Goal: Task Accomplishment & Management: Manage account settings

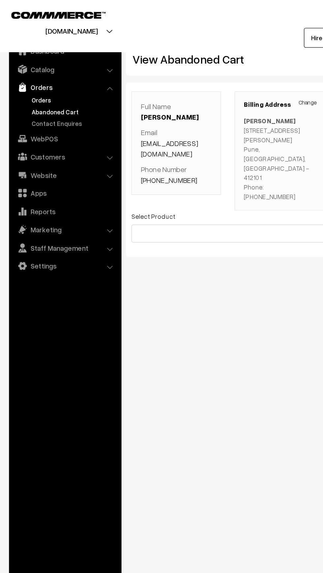
click at [32, 75] on link "Orders" at bounding box center [53, 73] width 65 height 7
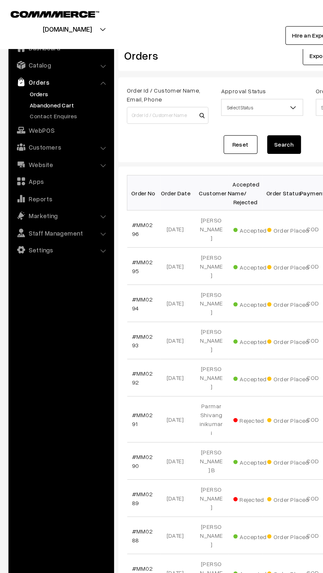
click at [31, 81] on link "Abandoned Cart" at bounding box center [53, 81] width 65 height 7
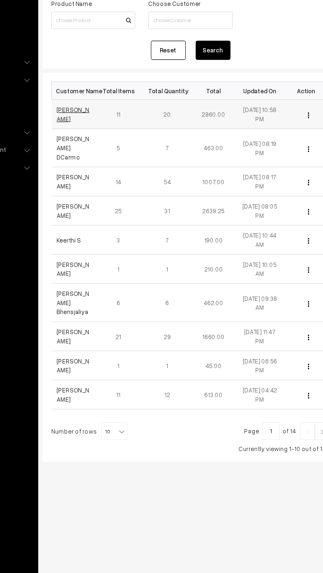
click at [108, 155] on link "Ekta Rana" at bounding box center [115, 155] width 25 height 13
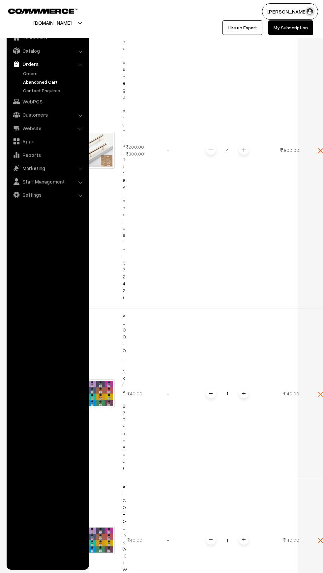
scroll to position [663, 0]
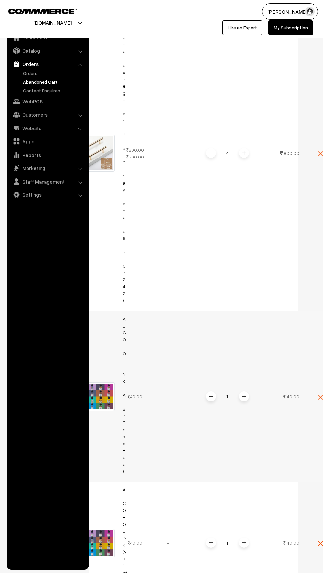
click at [145, 395] on td "40.00" at bounding box center [135, 396] width 33 height 171
click at [103, 398] on img at bounding box center [96, 396] width 37 height 29
click at [233, 391] on input "1" at bounding box center [227, 397] width 13 height 12
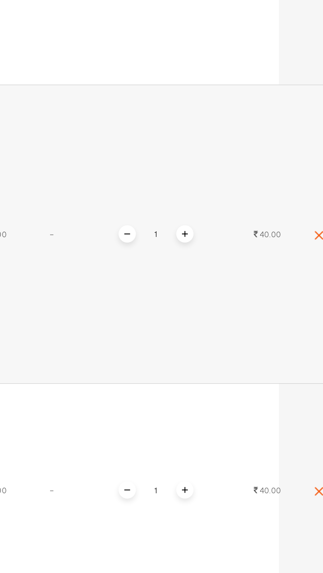
click at [239, 376] on div "1" at bounding box center [227, 380] width 49 height 12
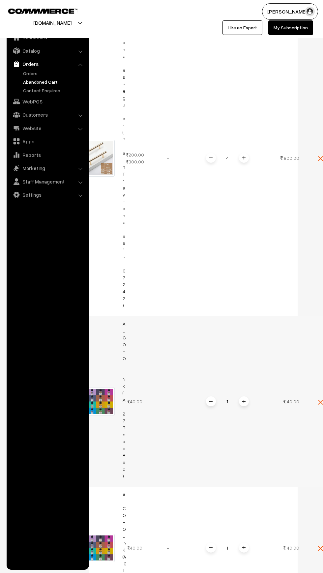
scroll to position [659, 0]
click at [247, 403] on td "1" at bounding box center [228, 401] width 86 height 171
click at [232, 396] on input "1" at bounding box center [227, 402] width 13 height 12
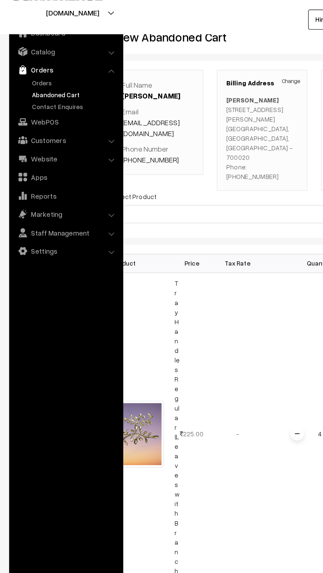
scroll to position [0, 0]
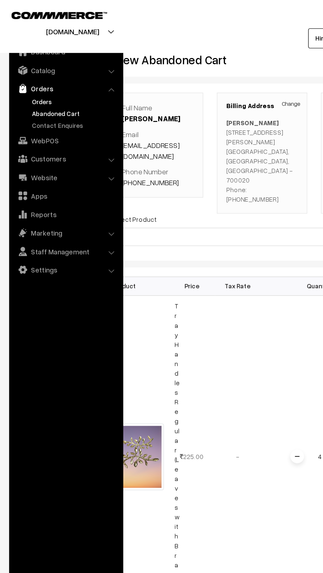
click at [27, 73] on link "Orders" at bounding box center [53, 73] width 65 height 7
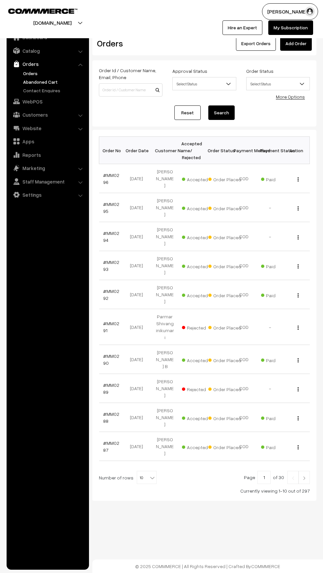
click at [26, 85] on link "Abandoned Cart" at bounding box center [53, 81] width 65 height 7
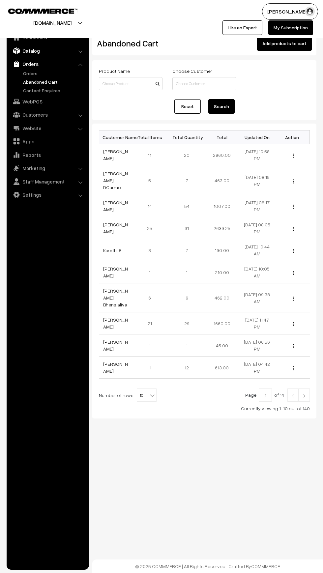
click at [19, 48] on img at bounding box center [16, 50] width 7 height 7
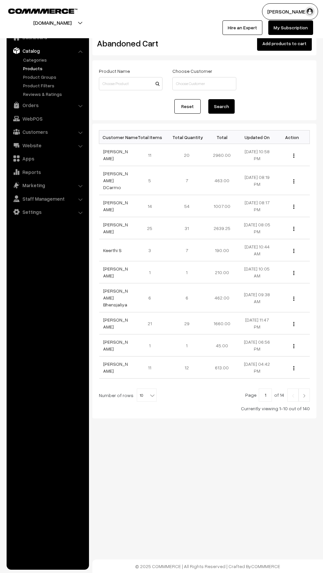
click at [23, 70] on link "Products" at bounding box center [53, 68] width 65 height 7
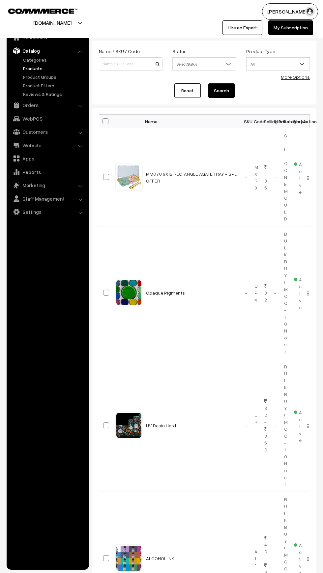
scroll to position [45, 0]
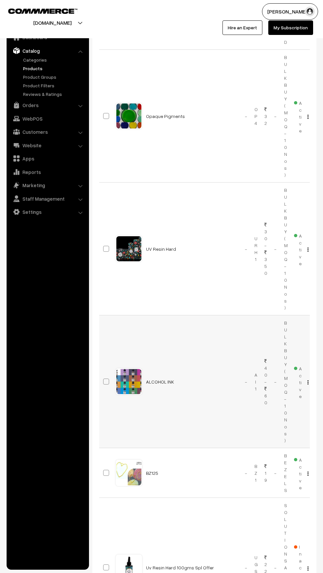
click at [102, 378] on input "checkbox" at bounding box center [102, 377] width 4 height 4
checkbox input "true"
click at [102, 245] on input "checkbox" at bounding box center [102, 245] width 4 height 4
checkbox input "true"
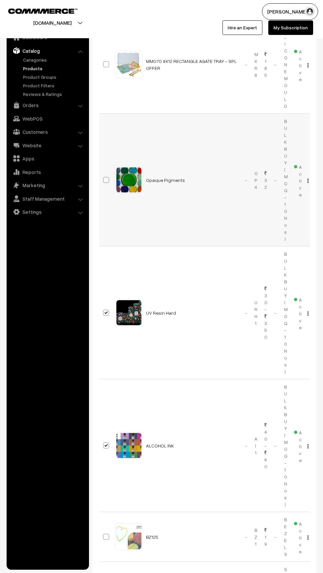
click at [102, 176] on input "checkbox" at bounding box center [102, 176] width 4 height 4
checkbox input "true"
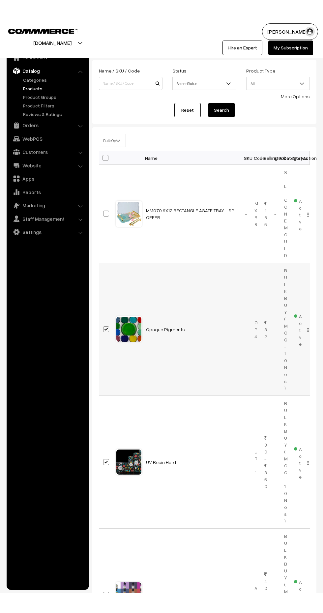
scroll to position [0, 0]
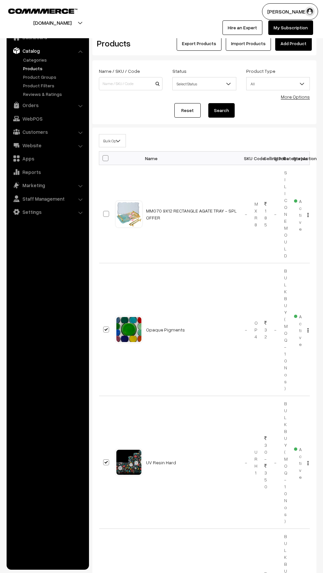
click at [110, 141] on span "Bulk Options" at bounding box center [112, 141] width 26 height 12
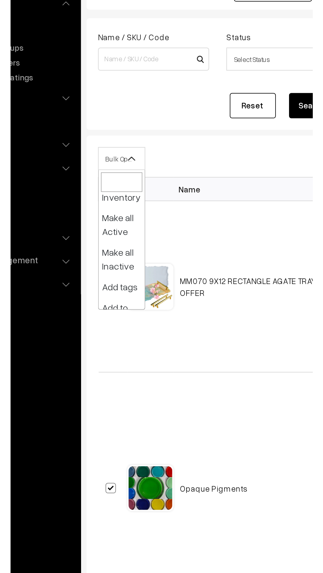
scroll to position [52, 0]
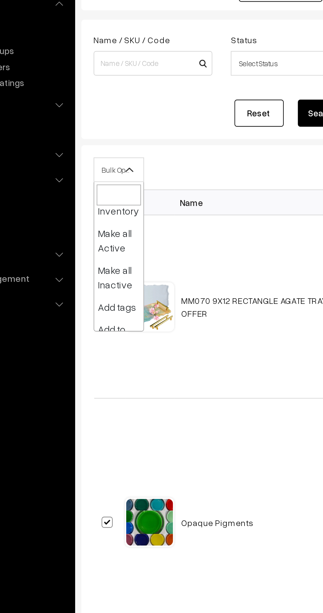
select select "inactive"
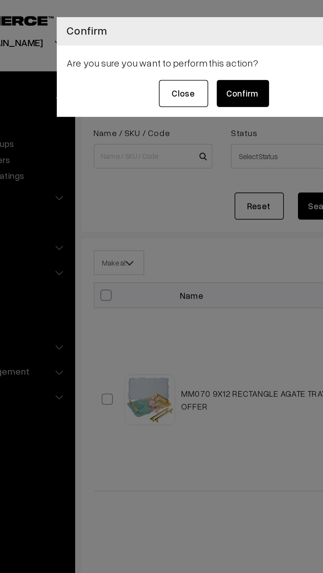
click at [177, 51] on button "Confirm" at bounding box center [179, 50] width 28 height 15
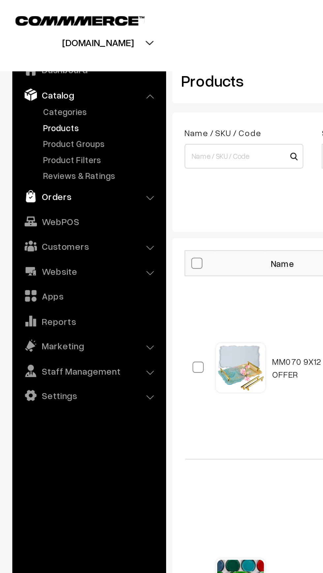
click at [23, 108] on link "Orders" at bounding box center [47, 105] width 78 height 12
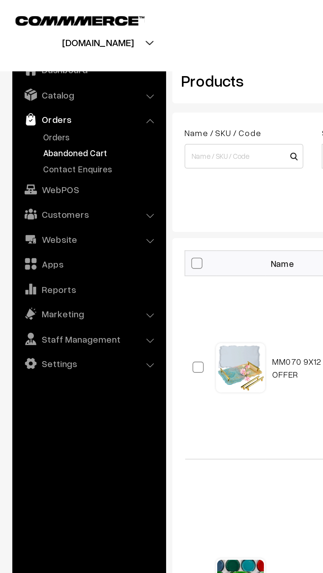
click at [23, 82] on link "Abandoned Cart" at bounding box center [53, 81] width 65 height 7
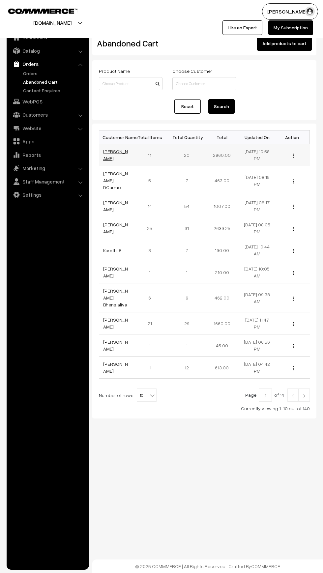
click at [116, 155] on link "[PERSON_NAME]" at bounding box center [115, 155] width 25 height 13
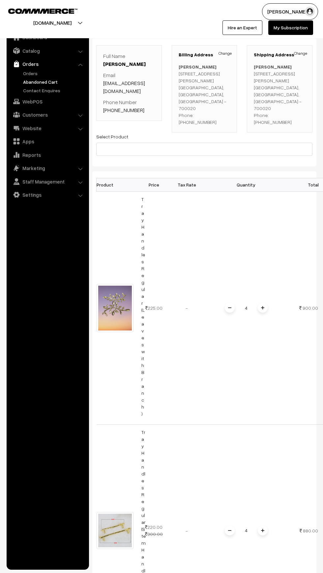
scroll to position [8, 0]
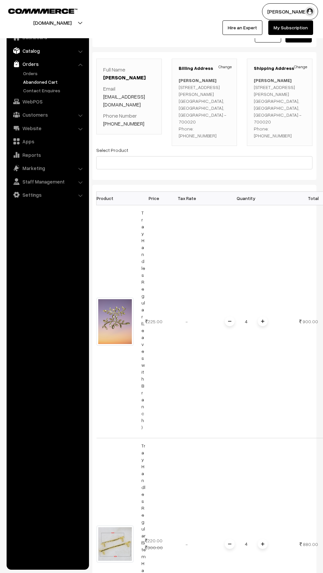
click at [20, 52] on link "Catalog" at bounding box center [47, 51] width 78 height 12
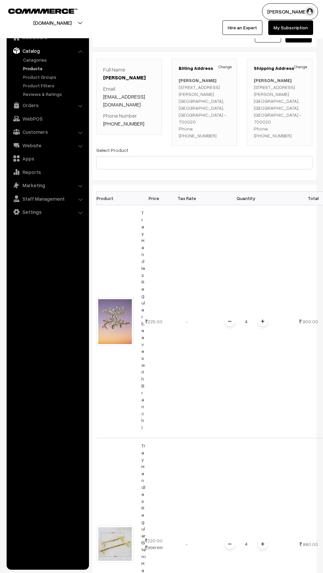
click at [28, 68] on link "Products" at bounding box center [53, 68] width 65 height 7
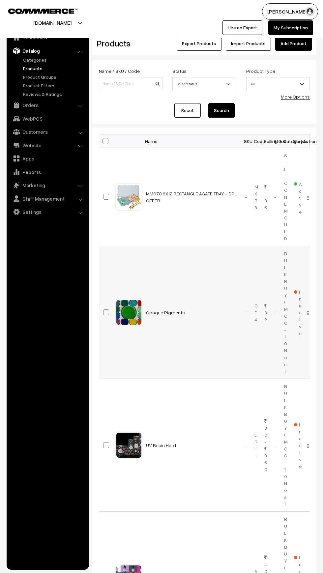
click at [102, 310] on input "checkbox" at bounding box center [102, 308] width 4 height 4
checkbox input "true"
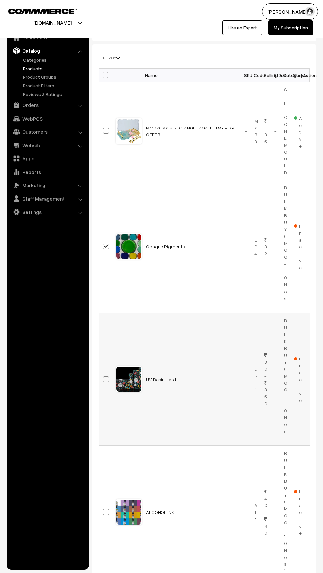
click at [102, 377] on input "checkbox" at bounding box center [102, 375] width 4 height 4
checkbox input "true"
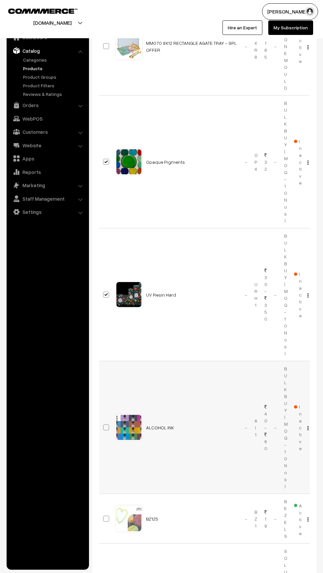
click at [102, 424] on input "checkbox" at bounding box center [102, 423] width 4 height 4
checkbox input "true"
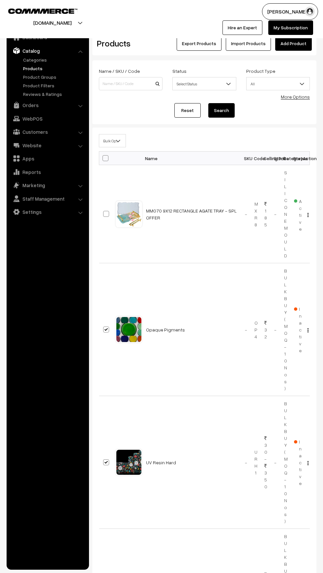
click at [111, 142] on span "Bulk Options" at bounding box center [112, 141] width 26 height 12
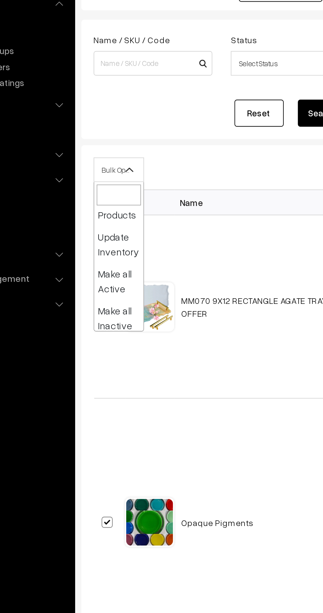
scroll to position [31, 0]
select select "active"
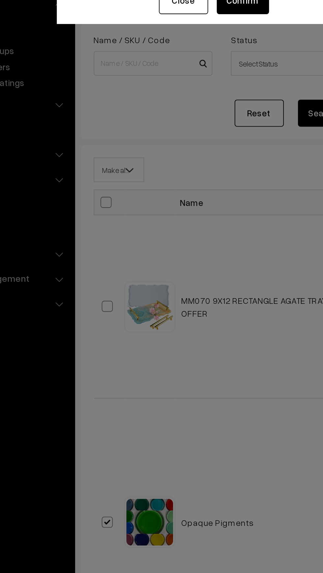
click at [191, 284] on div "× Confirm Are you sure you want to perform this action? Close Confirm" at bounding box center [161, 286] width 323 height 573
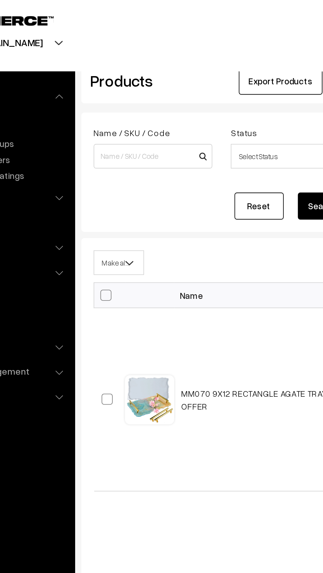
click at [107, 138] on span "Make all Active" at bounding box center [112, 141] width 26 height 12
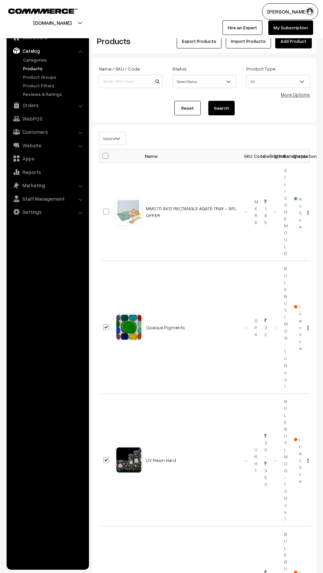
scroll to position [0, 0]
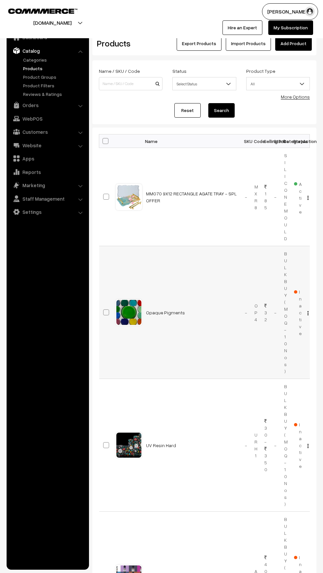
click at [102, 309] on input "checkbox" at bounding box center [102, 308] width 4 height 4
checkbox input "true"
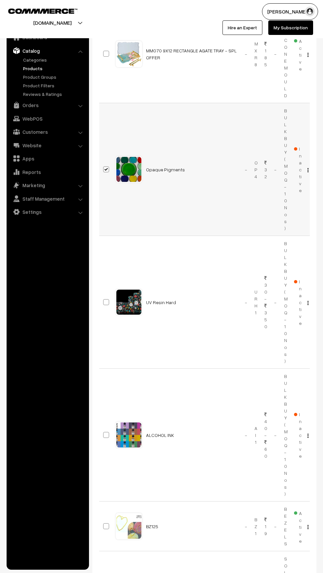
scroll to position [162, 0]
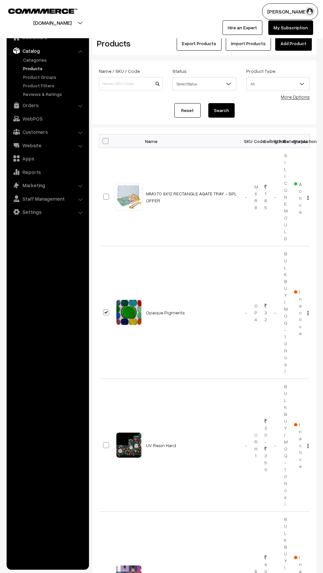
scroll to position [162, 0]
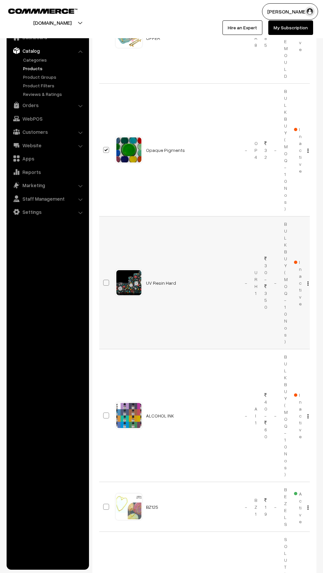
click at [102, 280] on input "checkbox" at bounding box center [102, 279] width 4 height 4
checkbox input "true"
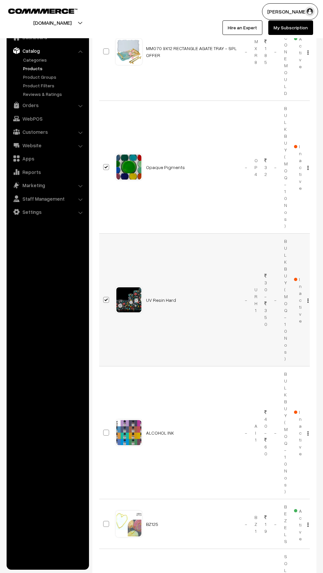
scroll to position [180, 0]
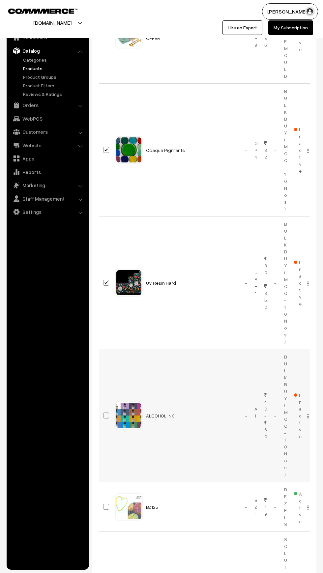
click at [103, 413] on input "checkbox" at bounding box center [102, 411] width 4 height 4
checkbox input "true"
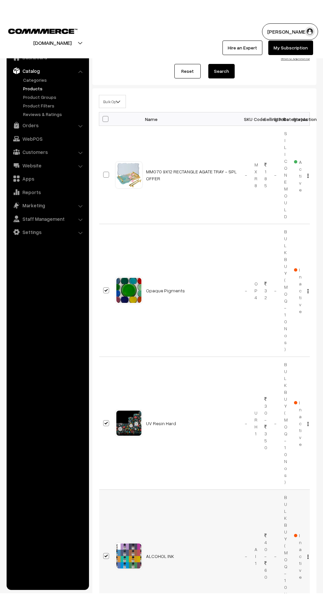
scroll to position [0, 0]
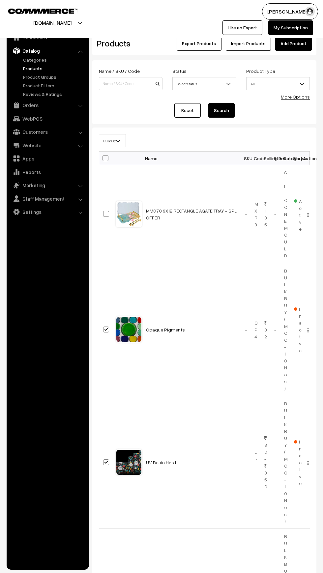
click at [110, 140] on span "Bulk Options" at bounding box center [112, 141] width 26 height 12
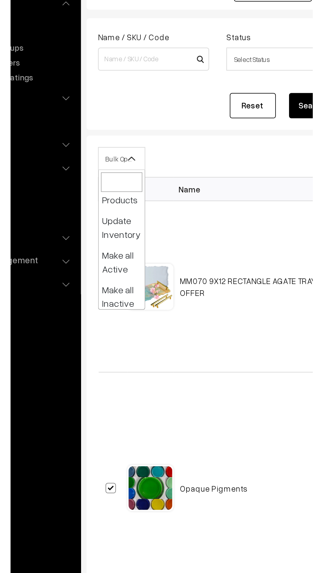
scroll to position [31, 0]
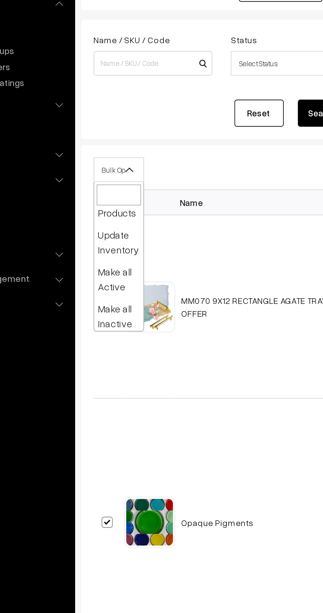
select select "active"
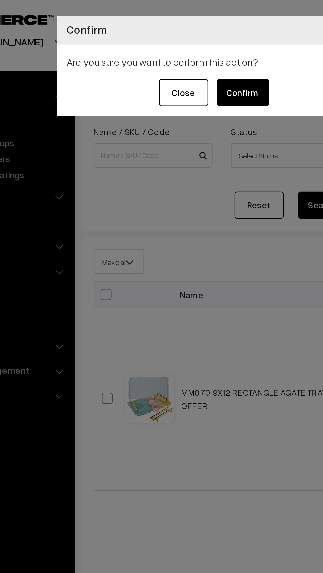
click at [180, 50] on button "Confirm" at bounding box center [179, 50] width 28 height 15
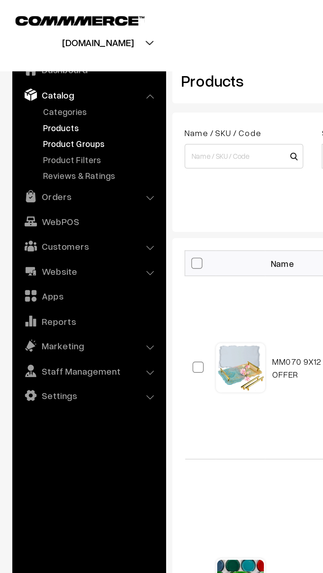
click at [29, 76] on link "Product Groups" at bounding box center [53, 76] width 65 height 7
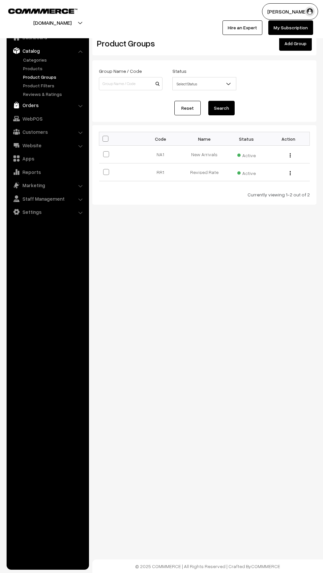
click at [16, 105] on img at bounding box center [16, 105] width 7 height 7
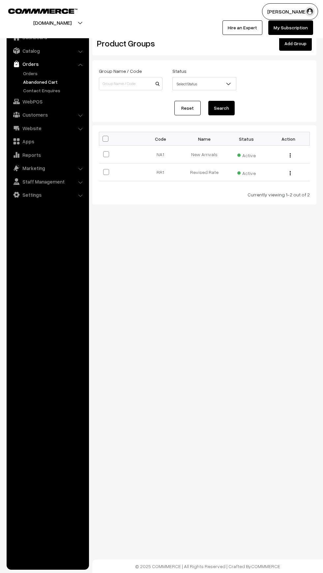
click at [27, 82] on link "Abandoned Cart" at bounding box center [53, 81] width 65 height 7
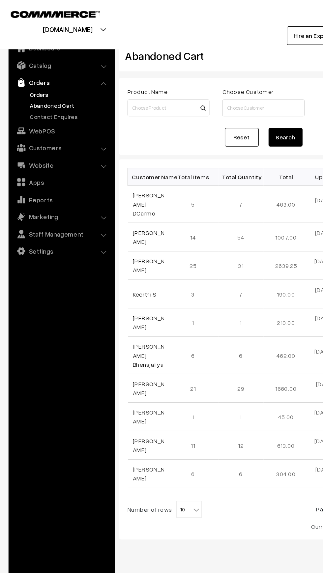
click at [30, 72] on link "Orders" at bounding box center [53, 73] width 65 height 7
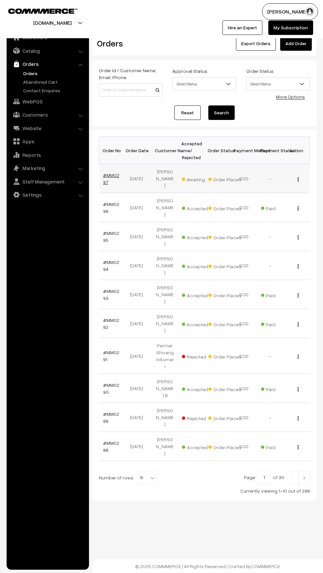
click at [104, 179] on link "#MM0297" at bounding box center [111, 178] width 16 height 13
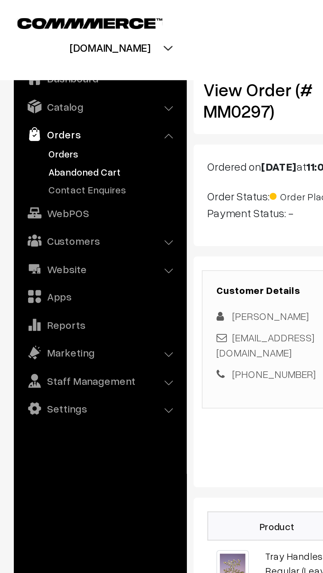
click at [31, 82] on link "Abandoned Cart" at bounding box center [53, 81] width 65 height 7
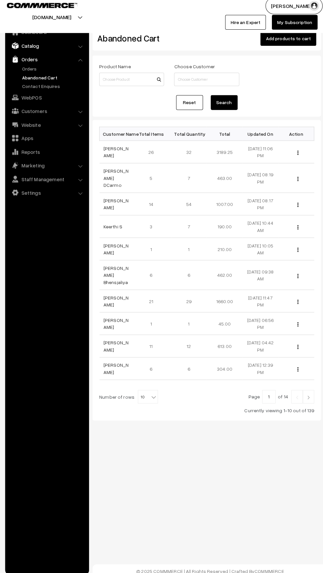
click at [16, 50] on img at bounding box center [16, 50] width 7 height 7
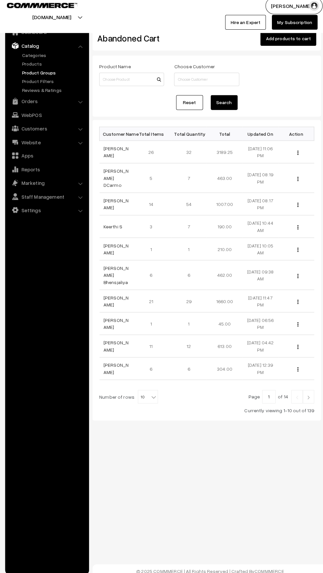
click at [26, 76] on link "Product Groups" at bounding box center [53, 76] width 65 height 7
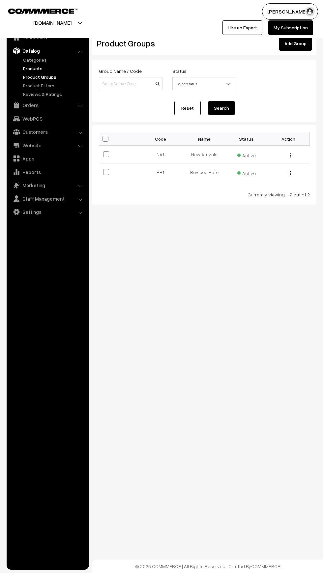
click at [27, 70] on link "Products" at bounding box center [53, 68] width 65 height 7
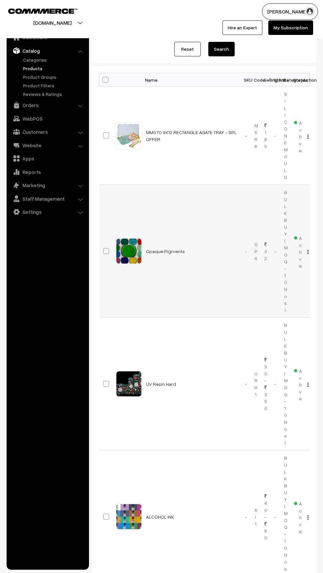
click at [102, 249] on input "checkbox" at bounding box center [102, 247] width 4 height 4
checkbox input "true"
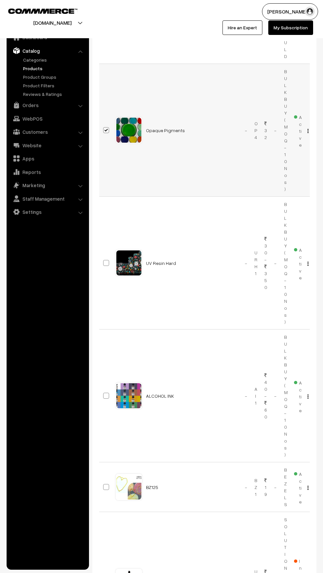
scroll to position [205, 0]
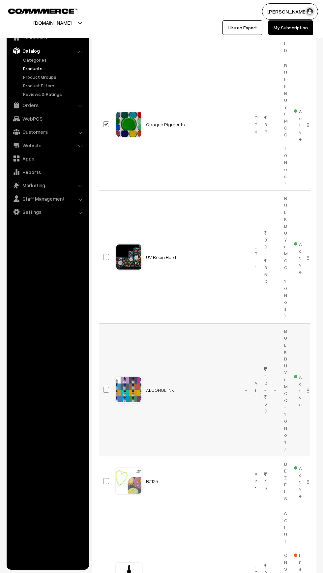
click at [102, 386] on input "checkbox" at bounding box center [102, 386] width 4 height 4
checkbox input "true"
click at [102, 253] on input "checkbox" at bounding box center [102, 253] width 4 height 4
checkbox input "true"
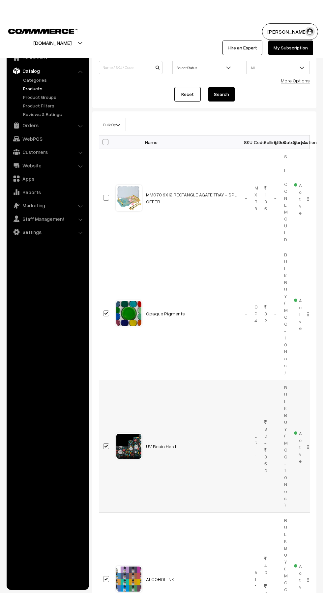
scroll to position [0, 0]
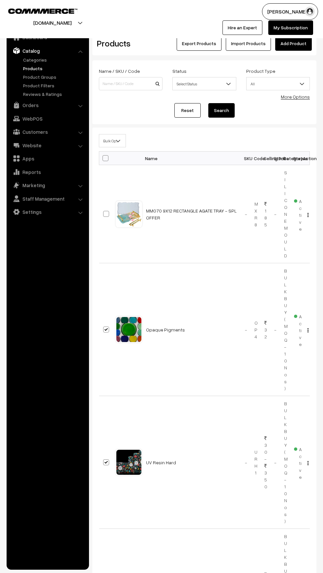
click at [104, 135] on span "Bulk Options" at bounding box center [112, 141] width 26 height 12
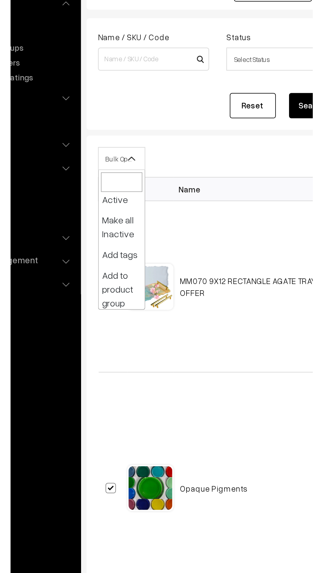
scroll to position [71, 0]
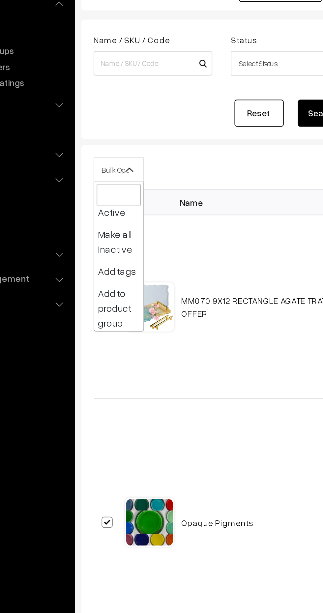
select select "inactive"
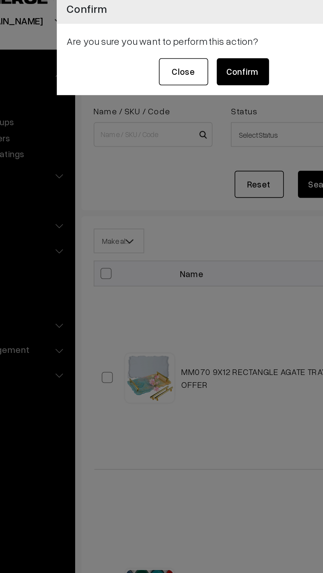
click at [177, 48] on button "Confirm" at bounding box center [179, 50] width 28 height 15
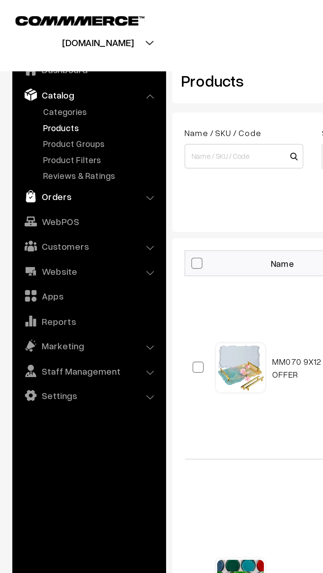
click at [18, 106] on img at bounding box center [16, 105] width 7 height 7
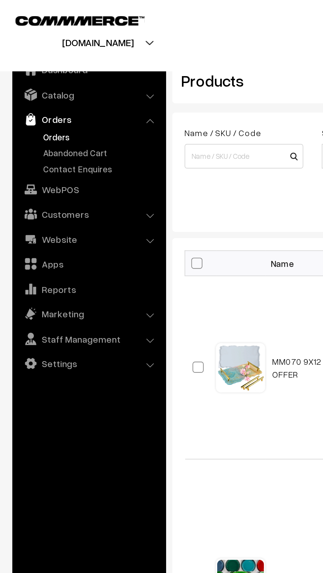
click at [24, 74] on link "Orders" at bounding box center [53, 73] width 65 height 7
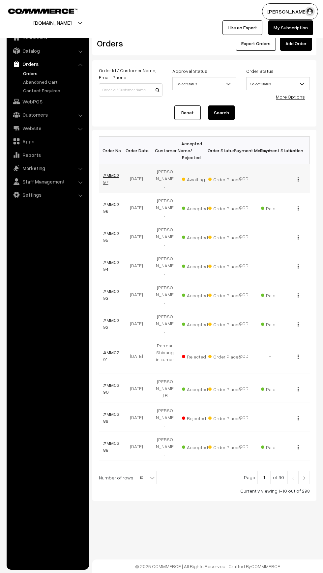
click at [114, 172] on link "#MM0297" at bounding box center [111, 178] width 16 height 13
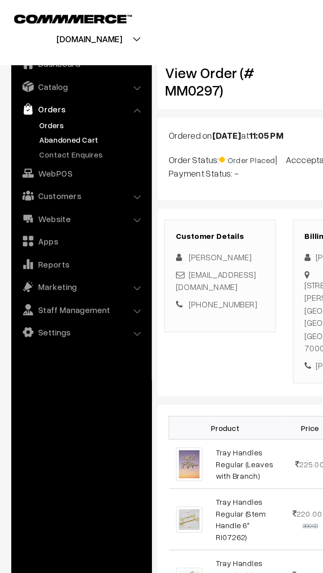
click at [26, 83] on link "Abandoned Cart" at bounding box center [53, 81] width 65 height 7
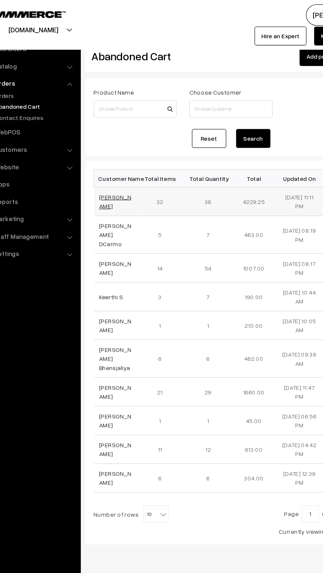
click at [111, 156] on link "Angel Jain" at bounding box center [115, 155] width 25 height 13
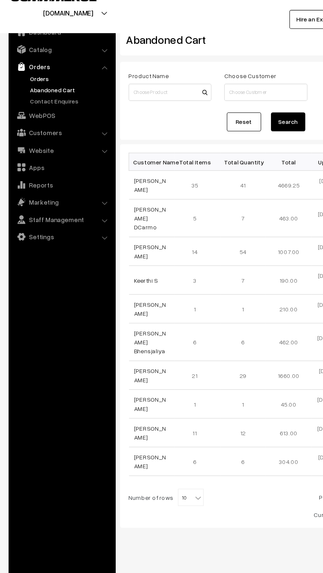
click at [24, 73] on link "Orders" at bounding box center [53, 73] width 65 height 7
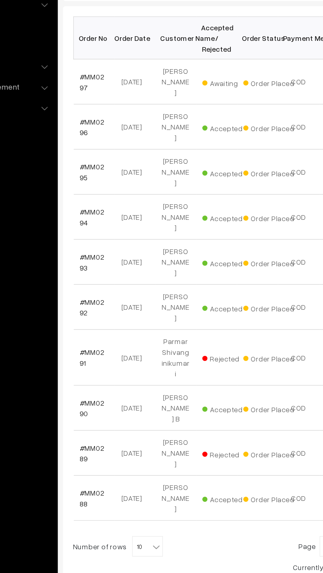
click at [64, 274] on ul "Dashboard Catalog" at bounding box center [48, 298] width 82 height 544
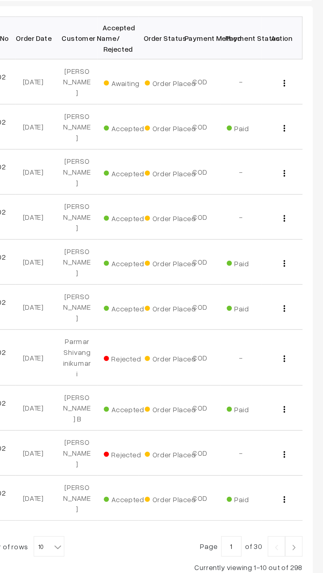
click at [308, 471] on link at bounding box center [304, 477] width 11 height 13
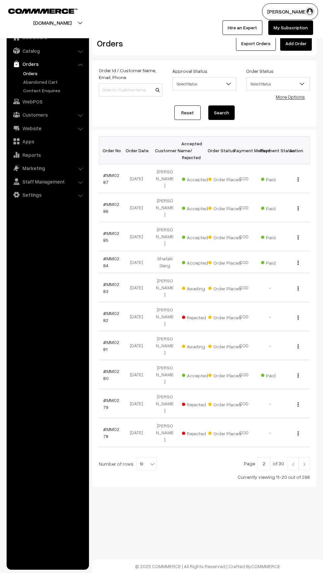
click at [304, 462] on img at bounding box center [304, 464] width 6 height 4
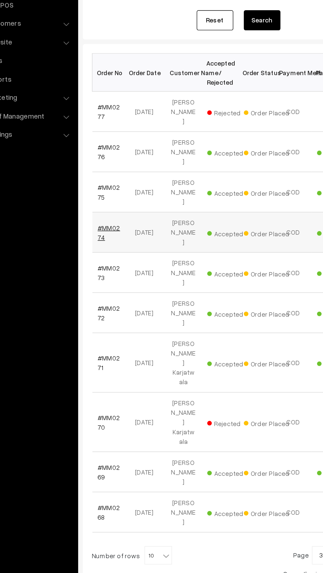
click at [106, 259] on link "#MM0274" at bounding box center [111, 265] width 16 height 13
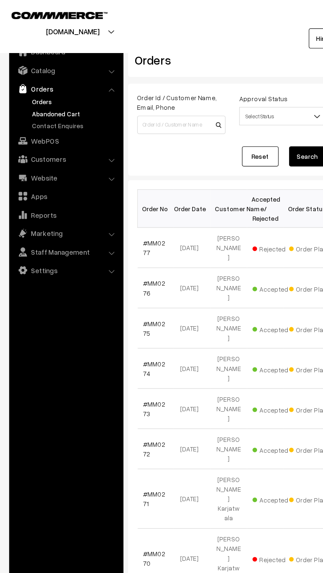
click at [22, 81] on link "Abandoned Cart" at bounding box center [53, 81] width 65 height 7
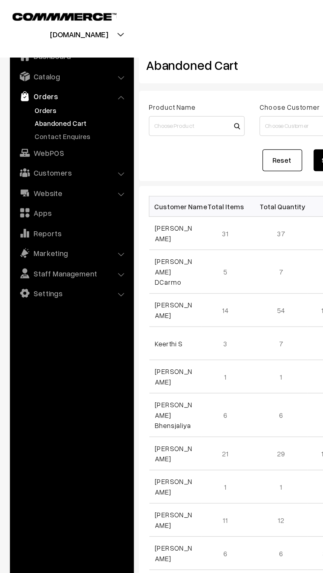
click at [27, 75] on link "Orders" at bounding box center [53, 73] width 65 height 7
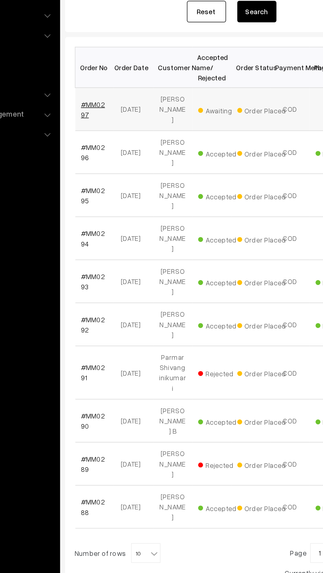
click at [107, 172] on link "#MM0297" at bounding box center [111, 178] width 16 height 13
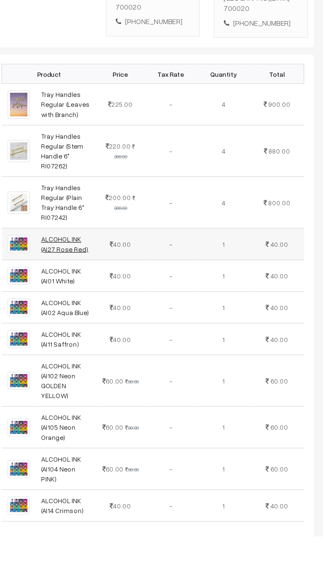
click at [137, 363] on link "ALCOHOL INK (AI27 Rose Red)" at bounding box center [143, 369] width 33 height 13
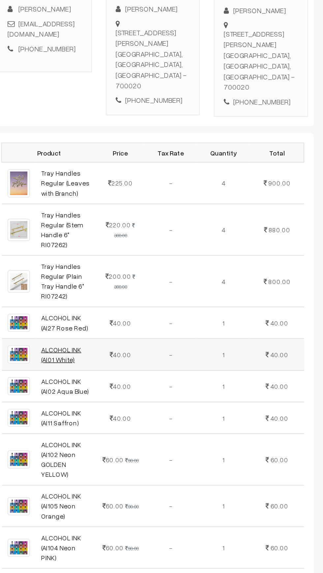
click at [135, 353] on link "ALCOHOL INK (AI01 White)" at bounding box center [141, 359] width 28 height 13
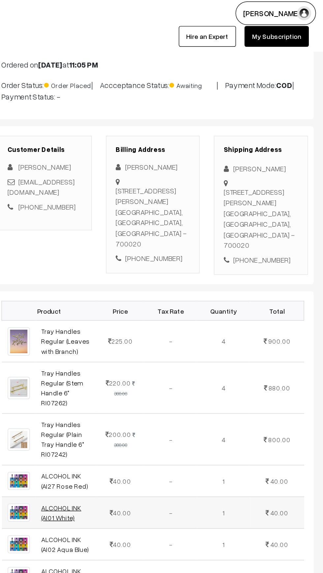
scroll to position [0, 0]
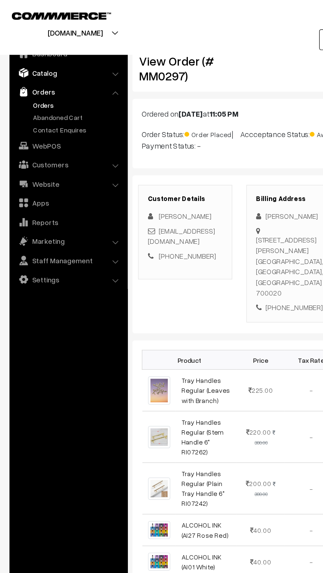
click at [22, 52] on link "Catalog" at bounding box center [47, 51] width 78 height 12
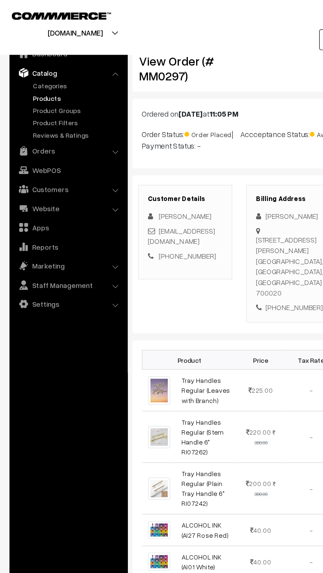
click at [27, 71] on link "Products" at bounding box center [53, 68] width 65 height 7
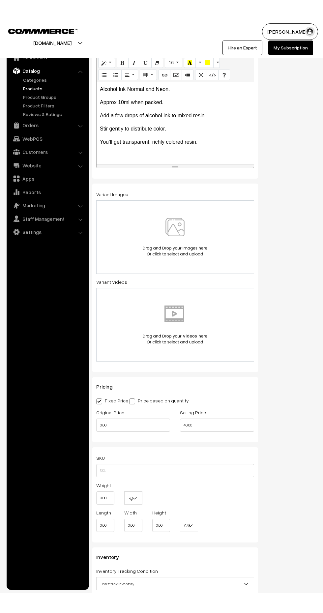
scroll to position [115, 0]
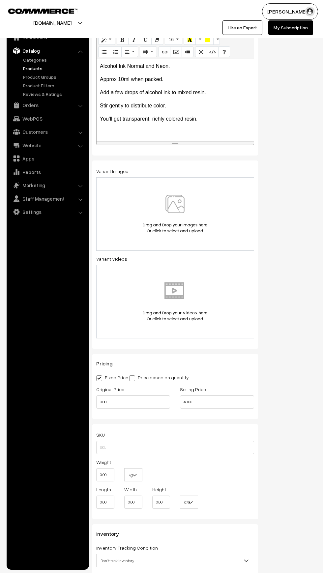
click at [133, 377] on span at bounding box center [132, 378] width 6 height 6
click at [133, 377] on input "Price based on quantity" at bounding box center [131, 377] width 4 height 4
radio input "true"
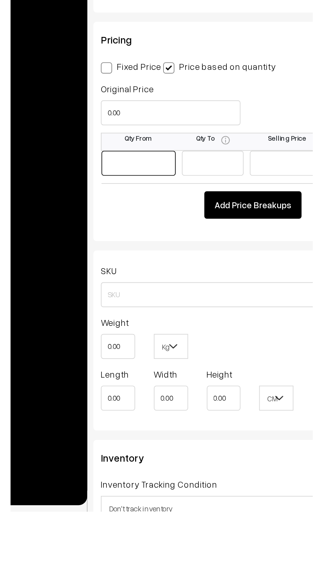
scroll to position [135, 0]
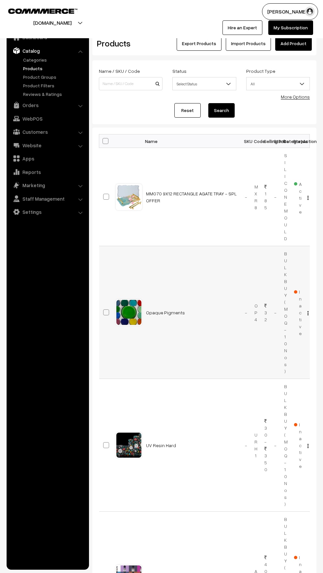
click at [166, 324] on td "Opaque Pigments" at bounding box center [191, 312] width 99 height 133
click at [156, 311] on link "Opaque Pigments" at bounding box center [165, 313] width 39 height 6
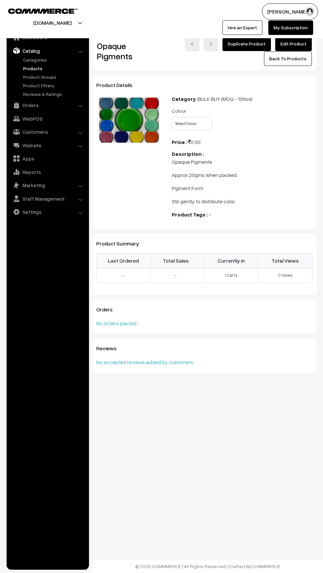
click at [291, 42] on link "Edit Product" at bounding box center [293, 44] width 37 height 15
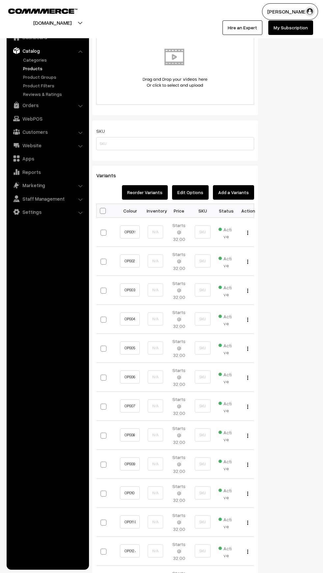
scroll to position [370, 0]
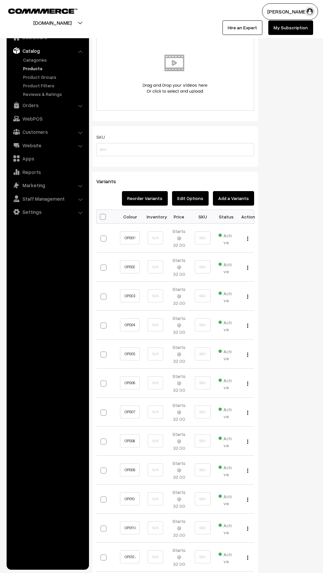
click at [101, 216] on span at bounding box center [103, 217] width 6 height 6
click at [101, 216] on input "checkbox" at bounding box center [102, 216] width 4 height 4
checkbox input "true"
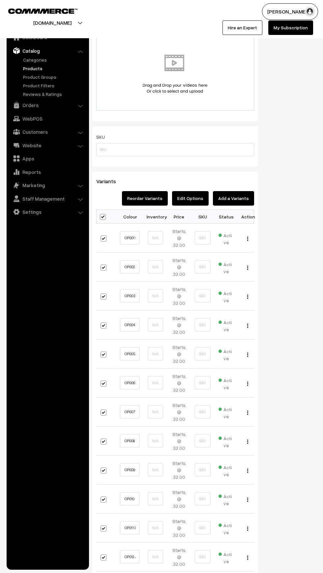
checkbox input "true"
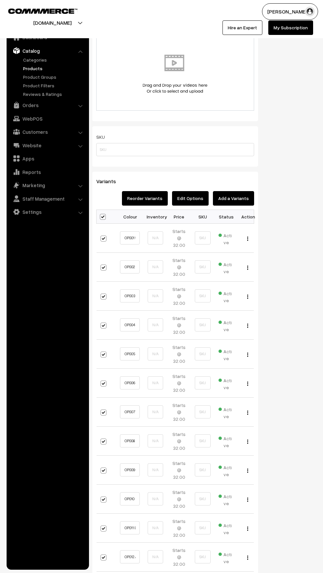
checkbox input "true"
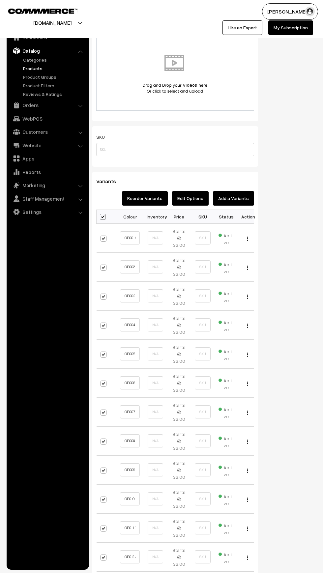
checkbox input "true"
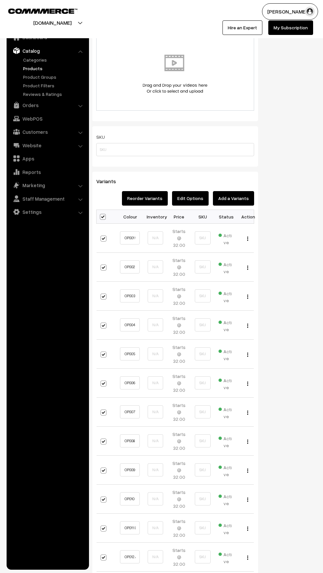
checkbox input "true"
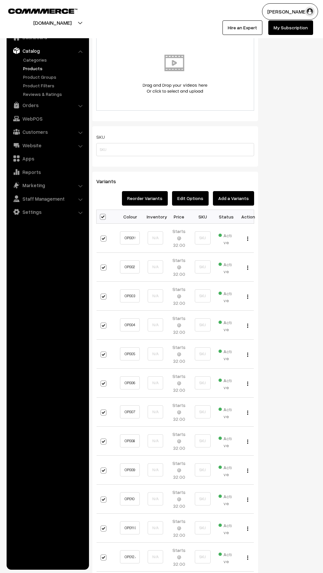
checkbox input "true"
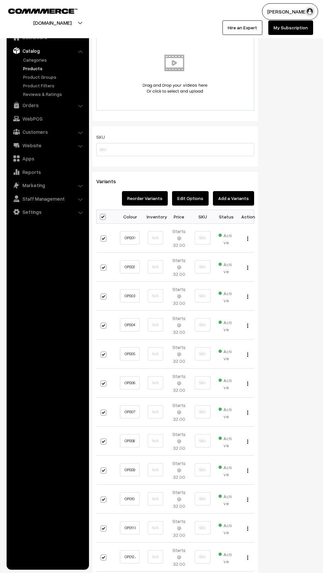
checkbox input "true"
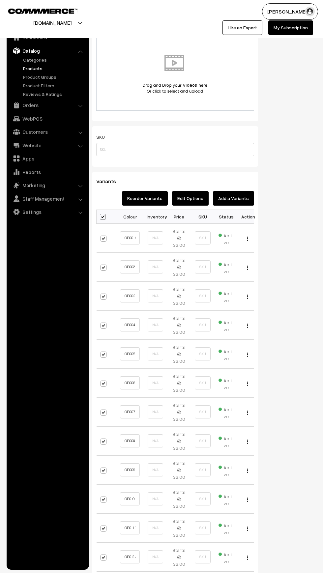
checkbox input "true"
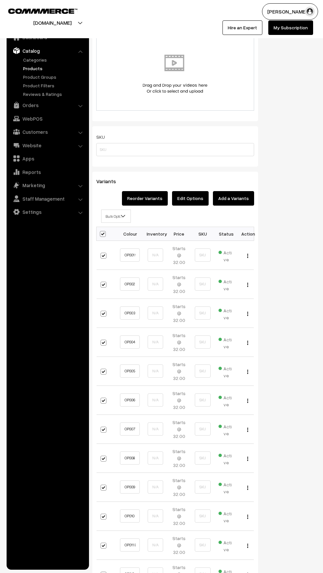
click at [105, 216] on span "Bulk Options" at bounding box center [116, 217] width 29 height 12
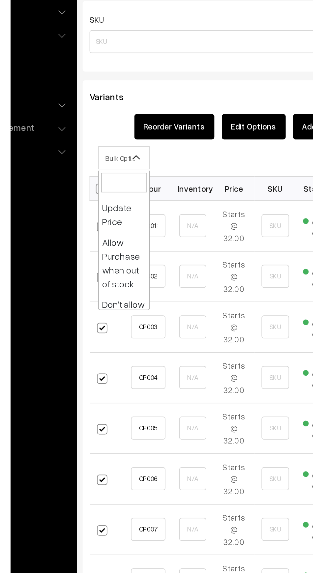
scroll to position [57, 0]
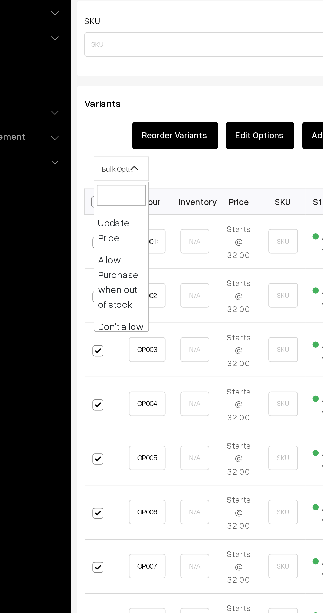
select select "0"
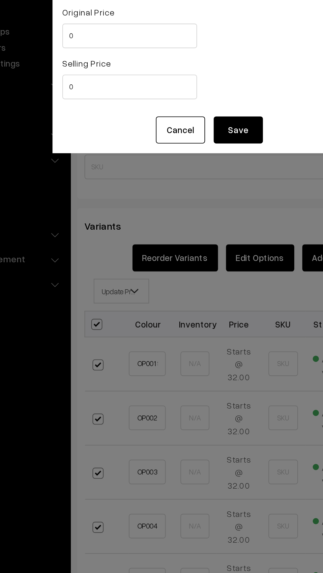
scroll to position [370, 0]
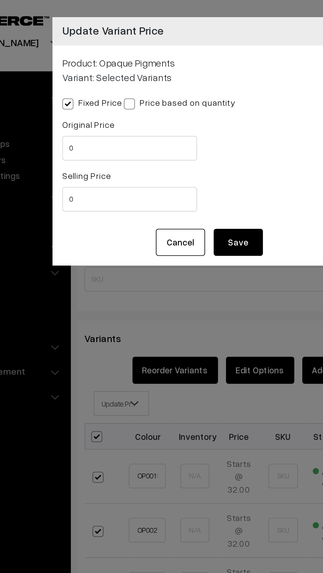
click at [123, 55] on span at bounding box center [120, 56] width 6 height 6
click at [122, 55] on input "Price based on quantity" at bounding box center [119, 54] width 4 height 4
radio input "true"
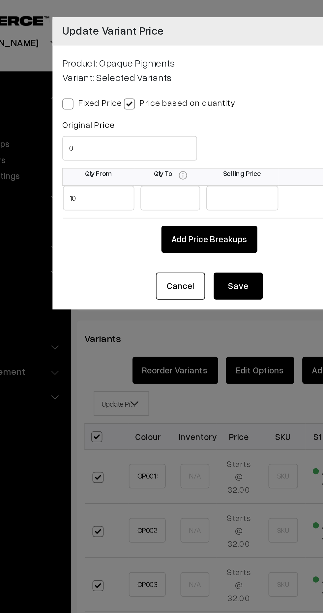
type input "10"
click at [144, 156] on button "Cancel" at bounding box center [147, 153] width 26 height 15
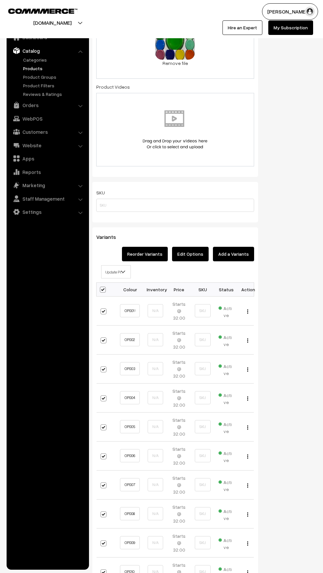
scroll to position [313, 0]
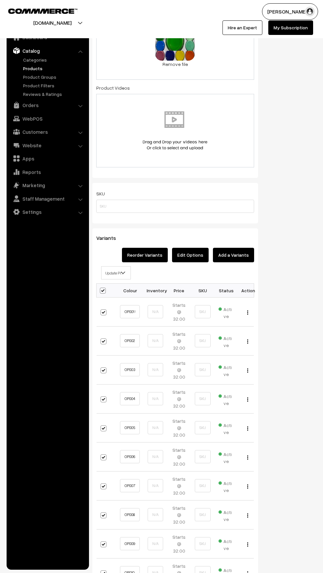
click at [110, 273] on span "Update Price" at bounding box center [116, 273] width 29 height 12
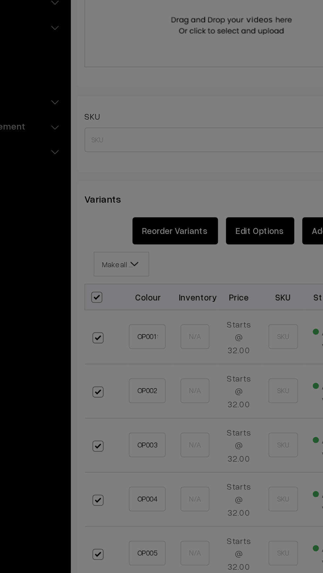
click at [96, 252] on div "× Confirm Are you sure you want to perform this action? Close Confirm" at bounding box center [161, 286] width 323 height 573
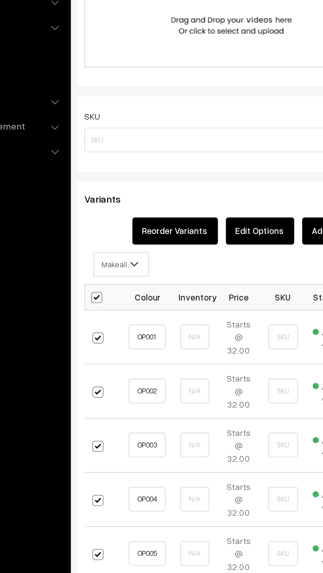
click at [109, 275] on span "Make all Active" at bounding box center [116, 273] width 29 height 12
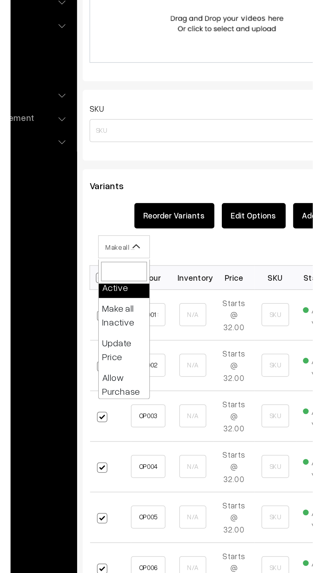
scroll to position [32, 0]
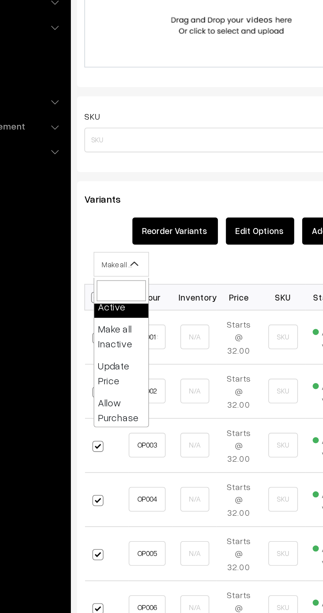
select select "0"
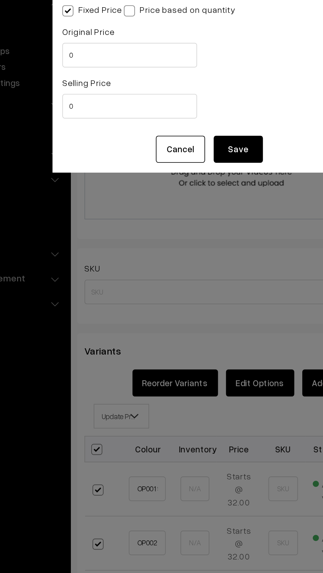
scroll to position [313, 0]
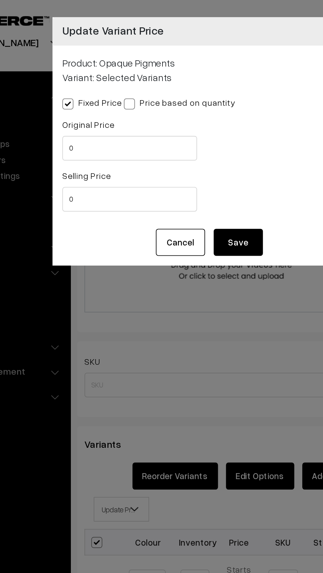
click at [122, 53] on span at bounding box center [120, 56] width 6 height 6
click at [122, 52] on input "Price based on quantity" at bounding box center [119, 54] width 4 height 4
radio input "true"
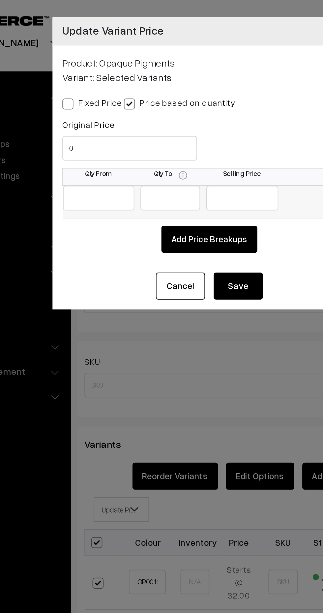
click at [93, 105] on input "text" at bounding box center [104, 106] width 39 height 13
type input "Q"
type input "10"
click at [170, 108] on input "text" at bounding box center [181, 106] width 39 height 13
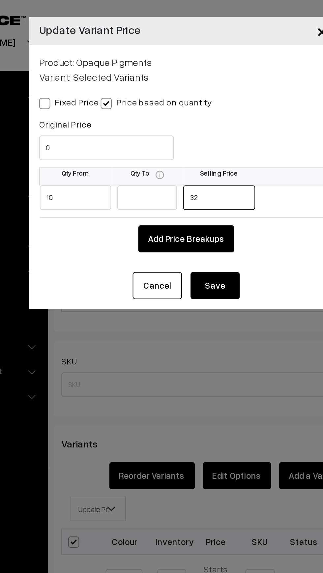
type input "32"
click at [175, 157] on button "Save" at bounding box center [178, 153] width 26 height 15
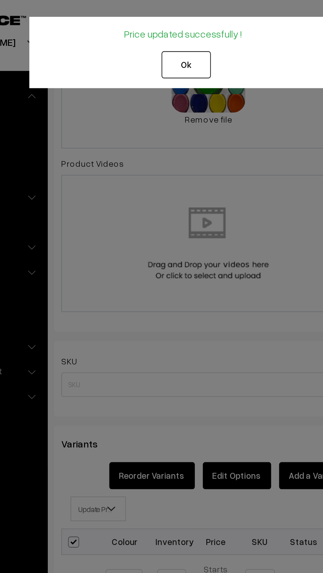
click at [163, 29] on button "Ok" at bounding box center [163, 35] width 26 height 15
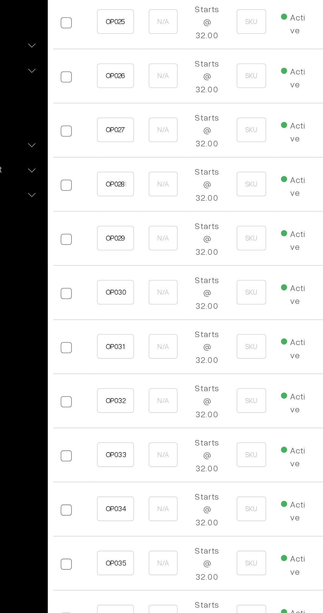
scroll to position [1184, 0]
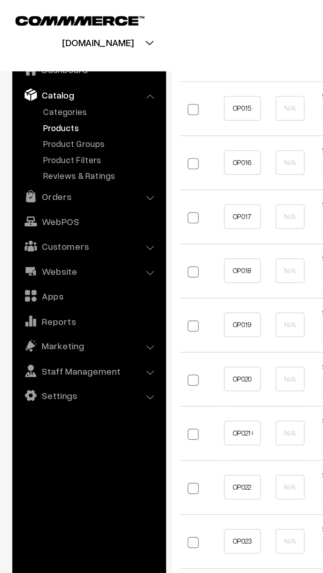
scroll to position [953, 0]
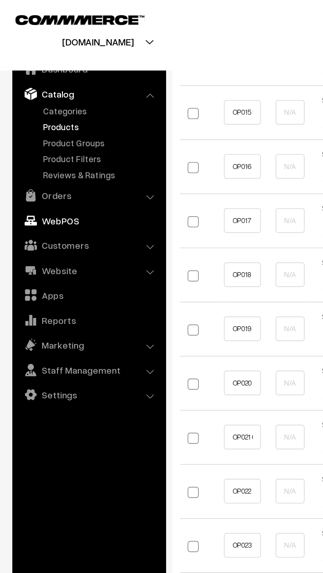
click at [25, 114] on link "WebPOS" at bounding box center [47, 119] width 78 height 12
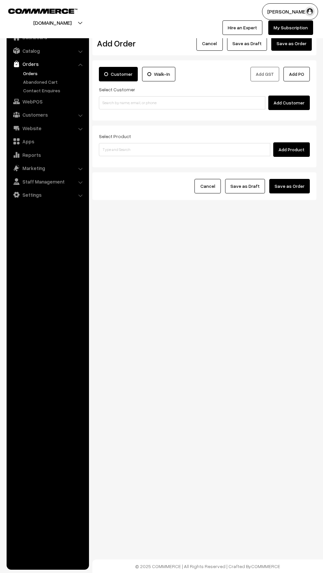
click at [23, 75] on link "Orders" at bounding box center [53, 73] width 65 height 7
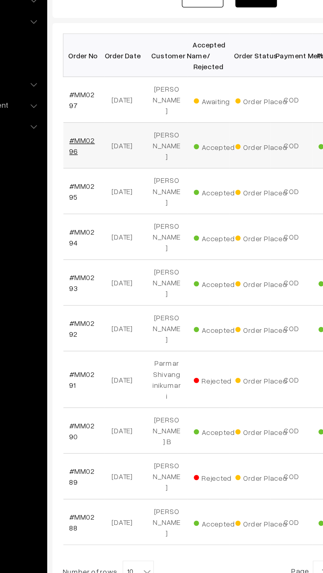
click at [113, 201] on link "#MM0296" at bounding box center [111, 207] width 16 height 13
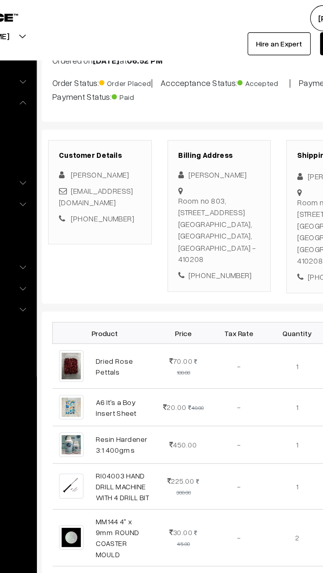
scroll to position [41, 0]
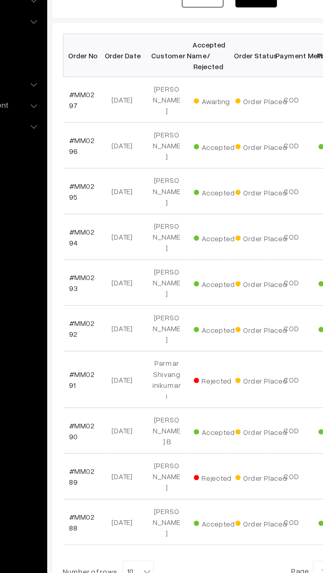
click at [140, 446] on div "Bulk Options Delete Selected Bulk Options Order No Order Date Customer Name Acc…" at bounding box center [204, 315] width 224 height 371
click at [143, 471] on span "10" at bounding box center [146, 477] width 19 height 13
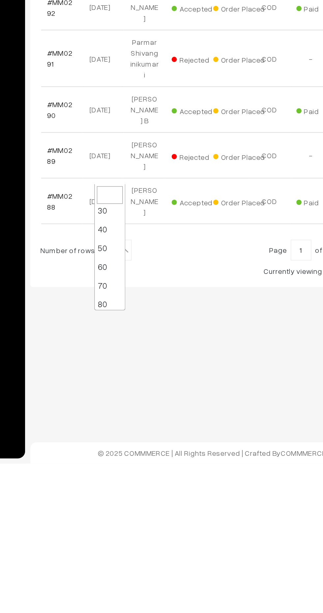
scroll to position [40, 0]
select select "70"
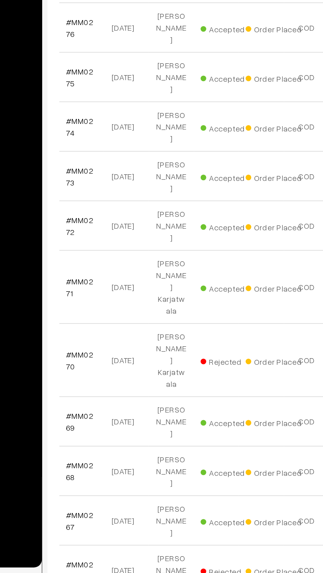
scroll to position [536, 0]
